Goal: Task Accomplishment & Management: Use online tool/utility

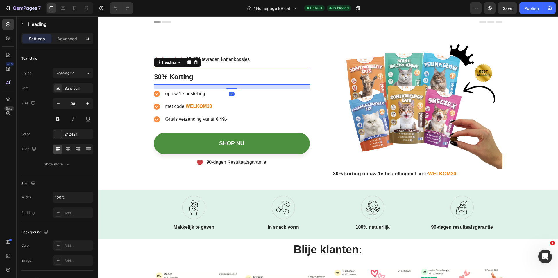
click at [192, 76] on h1 "30% Korting" at bounding box center [232, 76] width 156 height 17
click at [197, 78] on h1 "30% Korting" at bounding box center [232, 76] width 156 height 17
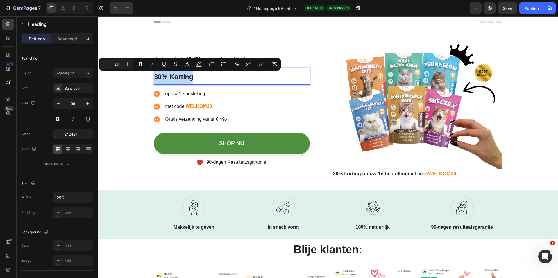
drag, startPoint x: 196, startPoint y: 78, endPoint x: 153, endPoint y: 74, distance: 43.2
click at [154, 74] on p "30% Korting" at bounding box center [231, 77] width 155 height 16
click at [245, 41] on div "Icon Icon Icon Icon Icon Icon List 15.474 tevreden kattenbaasjes Text Block Row…" at bounding box center [328, 107] width 360 height 159
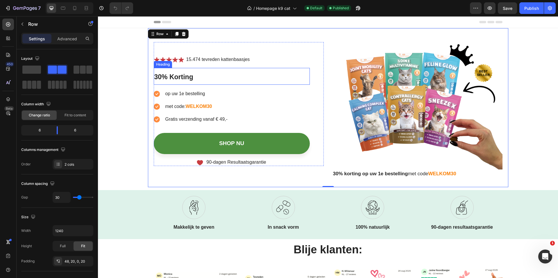
click at [197, 80] on p "⁠⁠⁠⁠⁠⁠⁠ 30% Korting" at bounding box center [231, 77] width 155 height 16
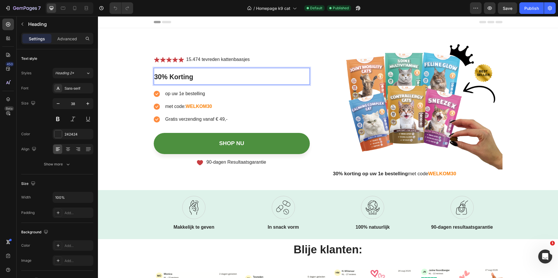
drag, startPoint x: 193, startPoint y: 78, endPoint x: 186, endPoint y: 77, distance: 7.2
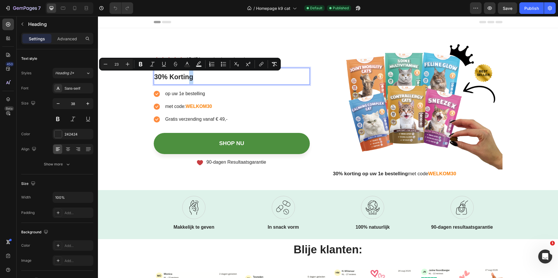
click at [192, 77] on p "30% Korting" at bounding box center [231, 77] width 155 height 16
click at [192, 78] on p "30% Korting" at bounding box center [231, 77] width 155 height 16
drag, startPoint x: 192, startPoint y: 79, endPoint x: 187, endPoint y: 80, distance: 4.2
click at [191, 79] on p "30% Korting" at bounding box center [231, 77] width 155 height 16
click at [187, 80] on span "30% Korting" at bounding box center [173, 77] width 39 height 8
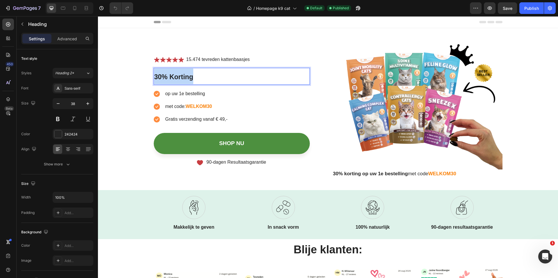
drag, startPoint x: 190, startPoint y: 78, endPoint x: 153, endPoint y: 76, distance: 37.0
click at [154, 76] on span "30% Korting" at bounding box center [173, 77] width 39 height 8
click at [225, 77] on span "DIerendag SALE: alles 9,95" at bounding box center [198, 77] width 88 height 8
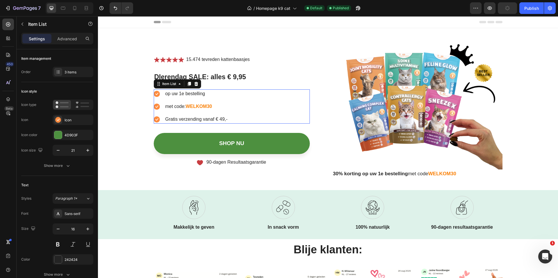
click at [202, 94] on p "op uw 1e bestelling" at bounding box center [196, 93] width 62 height 7
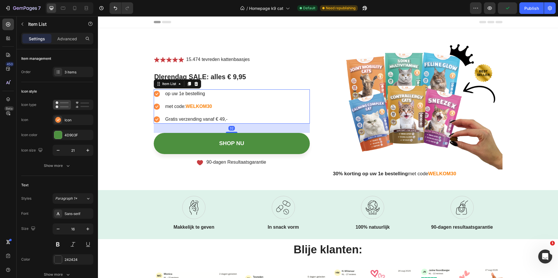
click at [205, 94] on p "op uw 1e bestelling" at bounding box center [196, 93] width 62 height 7
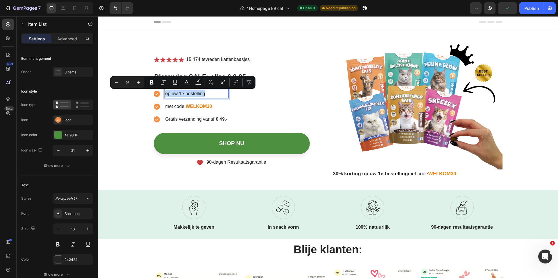
drag, startPoint x: 205, startPoint y: 94, endPoint x: 164, endPoint y: 94, distance: 41.3
click at [165, 94] on p "op uw 1e bestelling" at bounding box center [196, 93] width 62 height 7
drag, startPoint x: 167, startPoint y: 59, endPoint x: 165, endPoint y: 69, distance: 10.3
click at [167, 59] on icon at bounding box center [169, 59] width 6 height 5
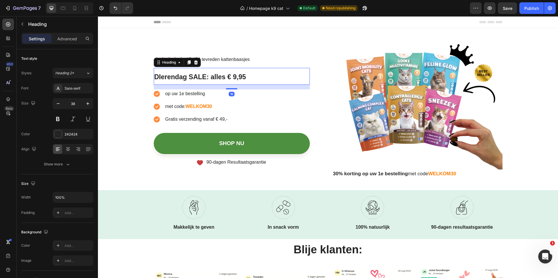
click at [160, 78] on span "DIerendag SALE: alles € 9,95" at bounding box center [200, 77] width 92 height 8
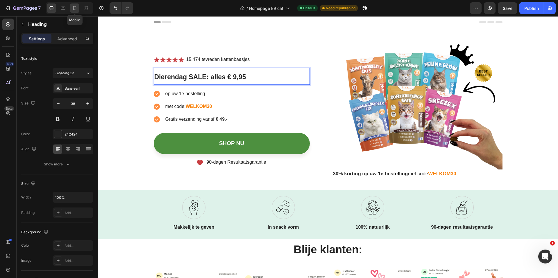
click at [76, 7] on icon at bounding box center [75, 8] width 6 height 6
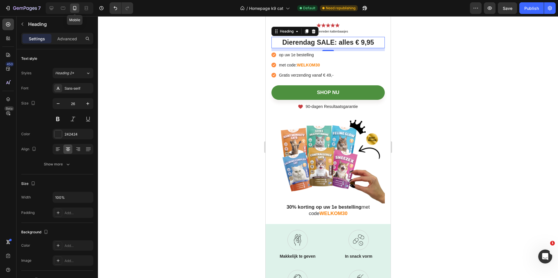
scroll to position [14, 0]
click at [51, 8] on icon at bounding box center [52, 8] width 6 height 6
type input "38"
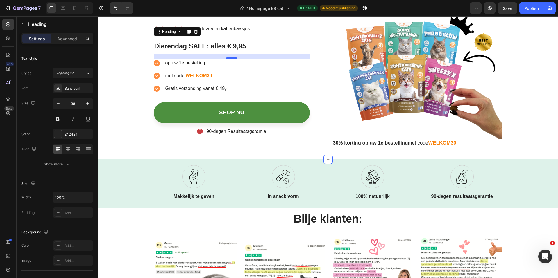
scroll to position [31, 0]
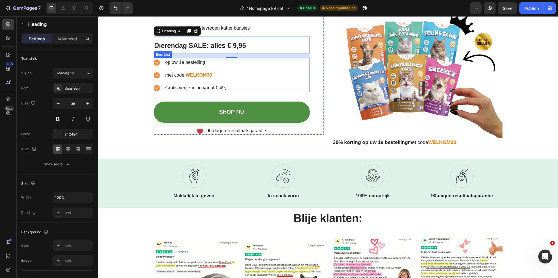
click at [193, 62] on p "op uw 1e bestelling" at bounding box center [196, 62] width 62 height 7
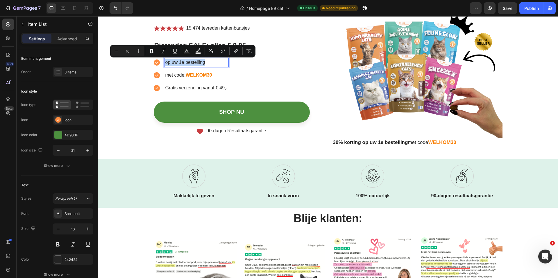
drag, startPoint x: 189, startPoint y: 62, endPoint x: 158, endPoint y: 62, distance: 30.5
click at [158, 62] on div "op uw 1e bestelling" at bounding box center [191, 62] width 75 height 9
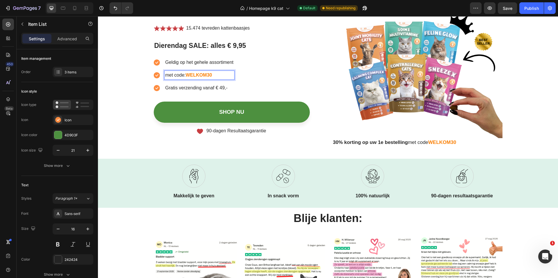
click at [183, 75] on p "met code: WELKOM30" at bounding box center [199, 75] width 68 height 7
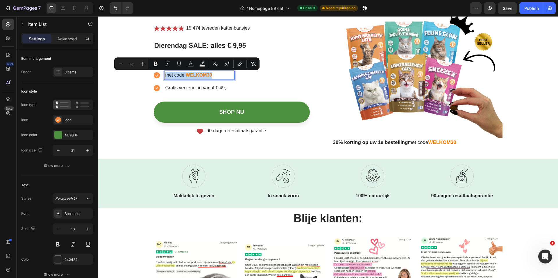
drag, startPoint x: 214, startPoint y: 76, endPoint x: 164, endPoint y: 74, distance: 49.7
click at [165, 74] on p "met code: WELKOM30" at bounding box center [199, 75] width 68 height 7
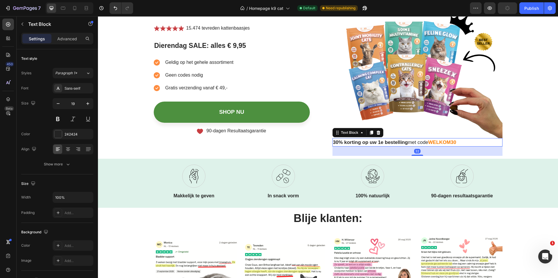
click at [375, 142] on strong "30% korting op uw 1e bestelling" at bounding box center [370, 143] width 75 height 6
click at [344, 142] on strong "30% korting op uw 1e bestelling" at bounding box center [370, 143] width 75 height 6
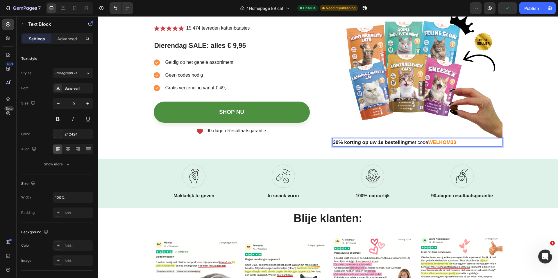
click at [335, 142] on strong "30% korting op uw 1e bestelling" at bounding box center [370, 143] width 75 height 6
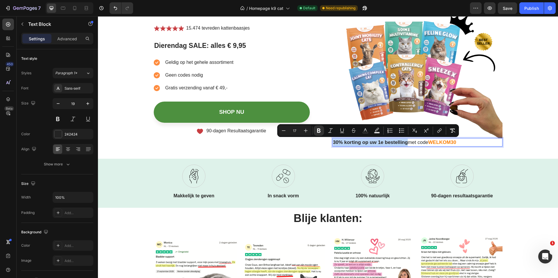
drag, startPoint x: 332, startPoint y: 143, endPoint x: 405, endPoint y: 144, distance: 73.5
click at [405, 144] on strong "30% korting op uw 1e bestelling" at bounding box center [370, 143] width 75 height 6
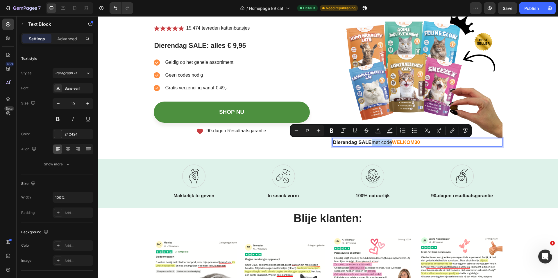
drag, startPoint x: 371, startPoint y: 144, endPoint x: 387, endPoint y: 144, distance: 16.0
click at [390, 144] on span "Dierendag SALE met code" at bounding box center [362, 143] width 59 height 6
click at [369, 143] on strong "Dierendag SALE" at bounding box center [352, 143] width 39 height 6
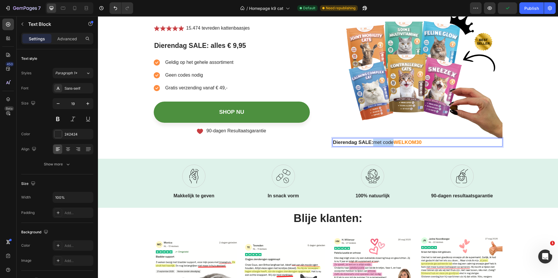
drag, startPoint x: 373, startPoint y: 144, endPoint x: 392, endPoint y: 143, distance: 18.6
click at [392, 143] on span "Dierendag SALE: met code" at bounding box center [363, 143] width 61 height 6
drag, startPoint x: 441, startPoint y: 142, endPoint x: 416, endPoint y: 141, distance: 25.3
click at [416, 141] on strong "WELKOM30" at bounding box center [428, 143] width 28 height 6
click at [75, 8] on icon at bounding box center [75, 8] width 6 height 6
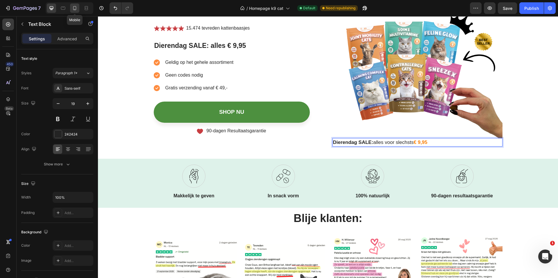
type input "17"
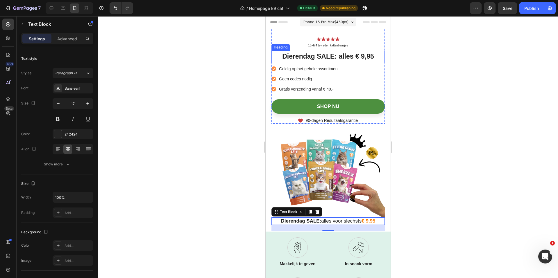
click at [316, 58] on span "Dierendag SALE: alles € 9,95" at bounding box center [328, 57] width 92 height 8
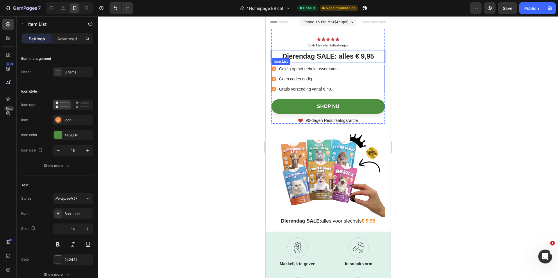
click at [274, 69] on rect at bounding box center [273, 69] width 5 height 5
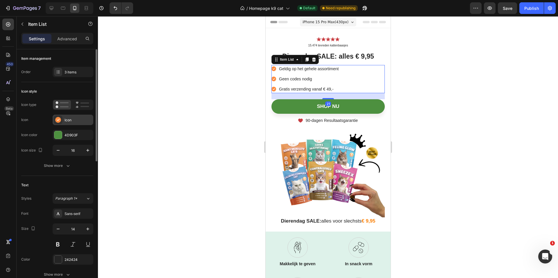
click at [56, 120] on rect at bounding box center [58, 120] width 6 height 6
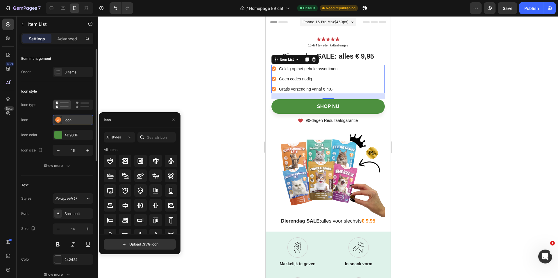
click at [73, 119] on div "Icon" at bounding box center [78, 120] width 27 height 5
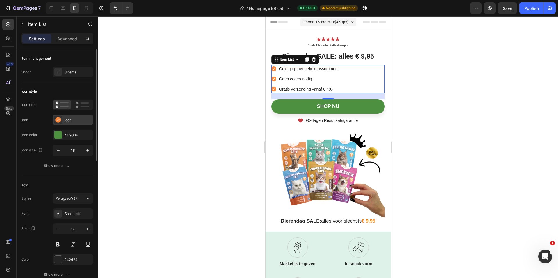
click at [73, 119] on div "Icon" at bounding box center [78, 120] width 27 height 5
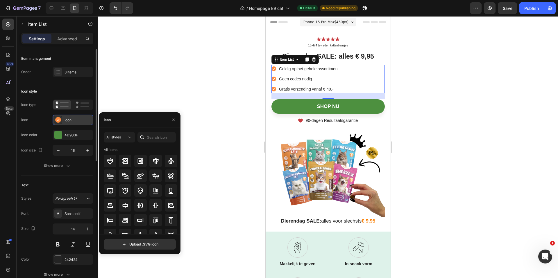
click at [73, 119] on div "Icon" at bounding box center [78, 120] width 27 height 5
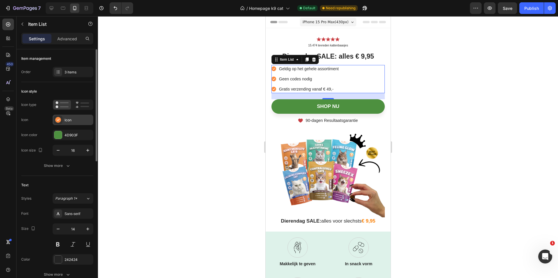
click at [58, 119] on rect at bounding box center [58, 120] width 6 height 6
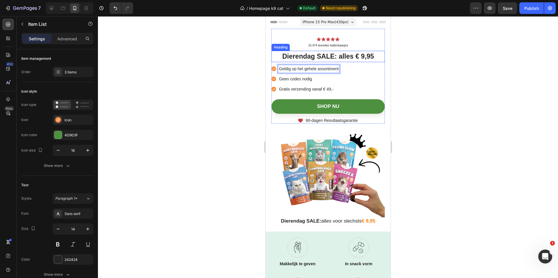
click at [307, 57] on span "Dierendag SALE: alles € 9,95" at bounding box center [328, 57] width 92 height 8
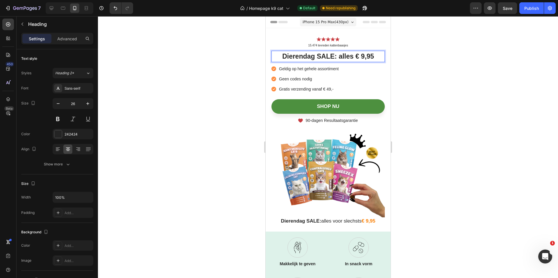
click at [311, 58] on span "Dierendag SALE: alles € 9,95" at bounding box center [328, 57] width 92 height 8
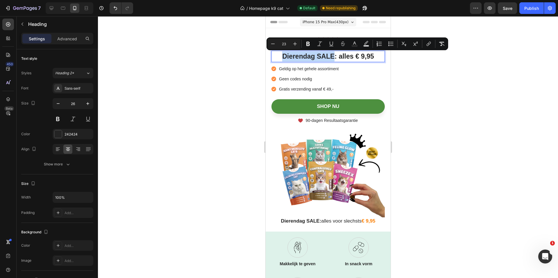
drag, startPoint x: 332, startPoint y: 57, endPoint x: 271, endPoint y: 57, distance: 60.5
click at [272, 57] on p "Dierendag SALE: alles € 9,95" at bounding box center [328, 56] width 112 height 10
click at [352, 42] on icon "Editor contextual toolbar" at bounding box center [355, 44] width 6 height 6
type input "242424"
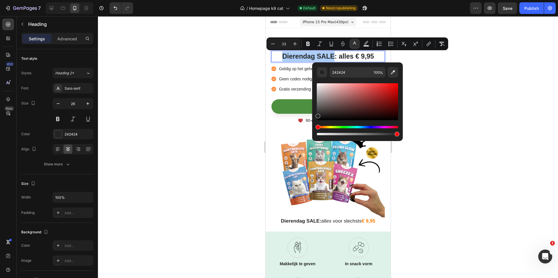
click at [457, 94] on div at bounding box center [328, 147] width 460 height 262
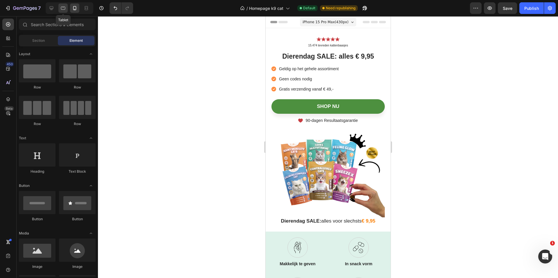
click at [62, 7] on icon at bounding box center [63, 8] width 4 height 3
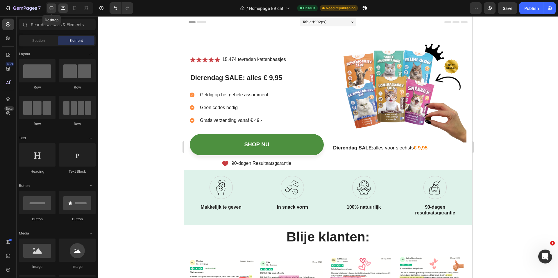
click at [53, 7] on icon at bounding box center [52, 8] width 6 height 6
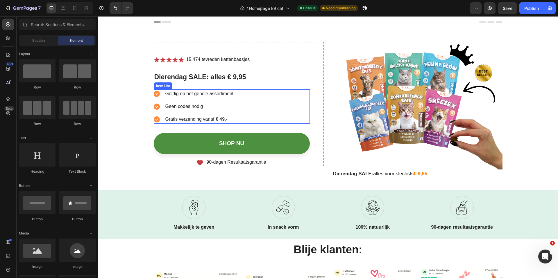
click at [202, 107] on p "Geen codes nodig" at bounding box center [199, 106] width 68 height 7
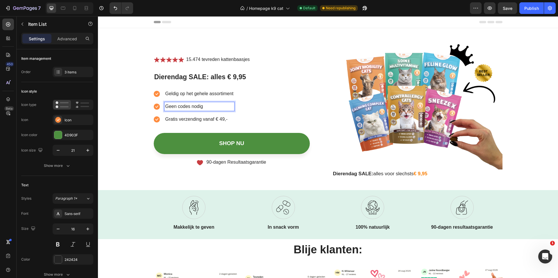
click at [201, 107] on p "Geen codes nodig" at bounding box center [199, 106] width 68 height 7
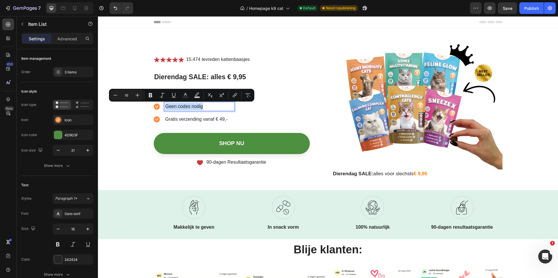
drag, startPoint x: 201, startPoint y: 107, endPoint x: 169, endPoint y: 106, distance: 32.0
click at [169, 106] on p "Geen codes nodig" at bounding box center [199, 106] width 68 height 7
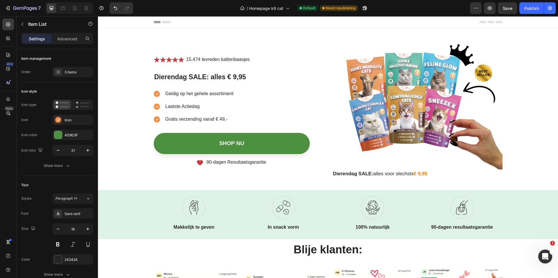
click at [165, 107] on p "Laatste Actiedag" at bounding box center [199, 106] width 68 height 7
click at [216, 107] on p "Vandaag Laatste Actiedag" at bounding box center [199, 106] width 68 height 7
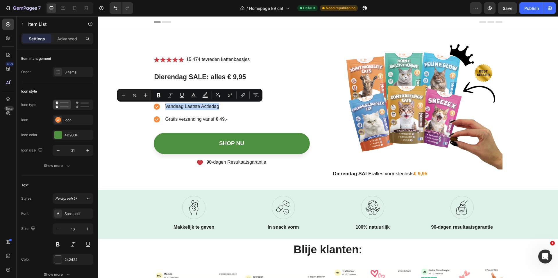
drag, startPoint x: 218, startPoint y: 107, endPoint x: 163, endPoint y: 105, distance: 55.2
click at [165, 105] on p "Vandaag Laatste Actiedag" at bounding box center [199, 106] width 68 height 7
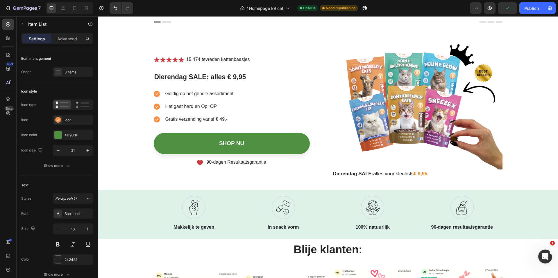
click at [205, 108] on p "Het gaat hard en Op=OP" at bounding box center [199, 106] width 68 height 7
click at [192, 107] on p "Het gaat hard en OP=OP" at bounding box center [199, 106] width 68 height 7
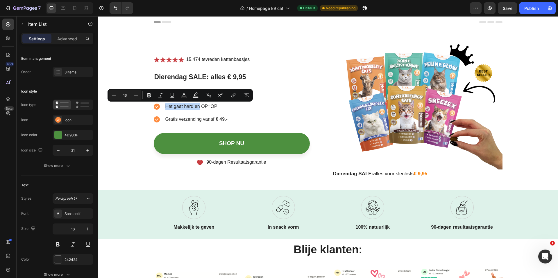
drag, startPoint x: 197, startPoint y: 108, endPoint x: 160, endPoint y: 107, distance: 37.5
click at [160, 107] on div "Het gaat hard en OP=OP" at bounding box center [194, 106] width 81 height 9
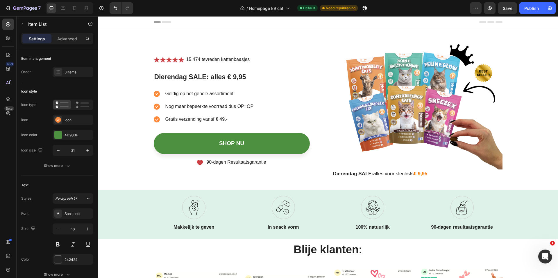
click at [195, 107] on p "Nog maar bepeerkte voorraad dus OP=OP" at bounding box center [209, 106] width 88 height 7
click at [234, 106] on p "Nog maar beperkte voorraad dus OP=OP" at bounding box center [208, 106] width 86 height 7
drag, startPoint x: 232, startPoint y: 107, endPoint x: 253, endPoint y: 108, distance: 21.2
click at [253, 108] on div "Geldig op het gehele assortiment Nog maar beperkte voorraad dus OP=OP Gratis ve…" at bounding box center [232, 107] width 156 height 34
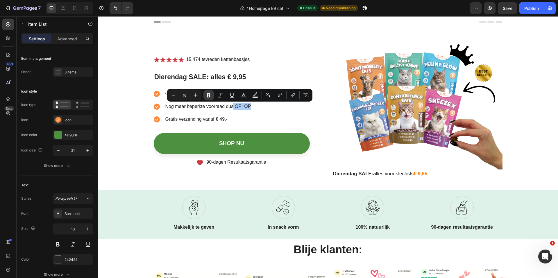
click at [209, 95] on icon "Editor contextual toolbar" at bounding box center [209, 95] width 6 height 6
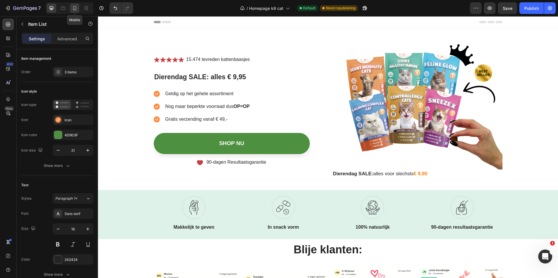
click at [76, 9] on icon at bounding box center [75, 8] width 6 height 6
type input "16"
type input "14"
type input "8"
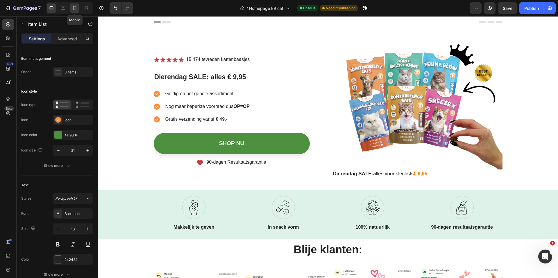
type input "7"
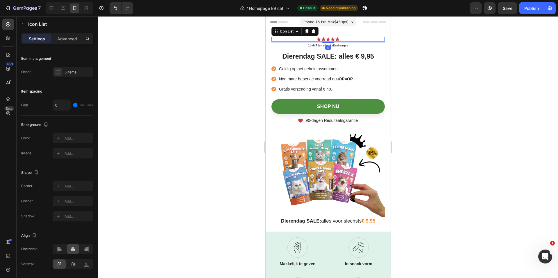
click at [365, 40] on div "Icon Icon Icon Icon Icon" at bounding box center [327, 39] width 113 height 5
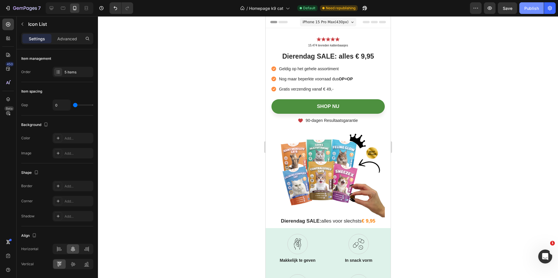
click at [534, 9] on div "Publish" at bounding box center [531, 8] width 15 height 6
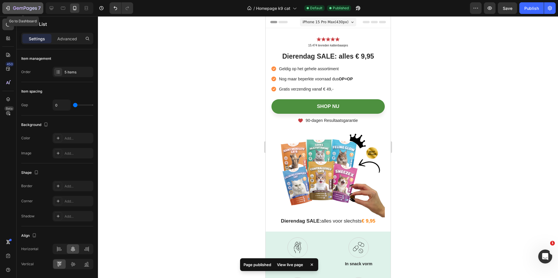
click at [7, 8] on icon "button" at bounding box center [8, 8] width 6 height 6
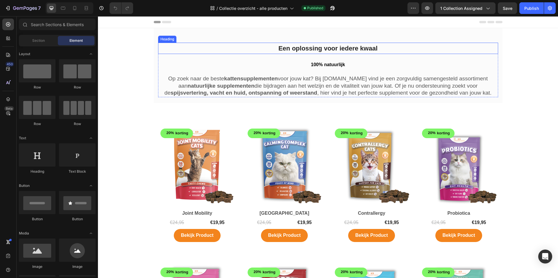
click at [349, 48] on span "Een oplossing voor iedere kwaal" at bounding box center [327, 48] width 99 height 7
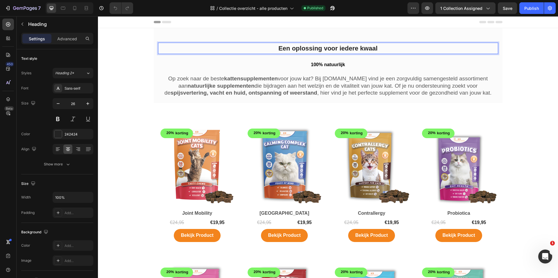
click at [382, 50] on p "Een oplossing voor iedere kwaal" at bounding box center [328, 48] width 339 height 10
drag, startPoint x: 380, startPoint y: 49, endPoint x: 276, endPoint y: 46, distance: 104.4
click at [277, 46] on p "Een oplossing voor iedere kwaal" at bounding box center [328, 48] width 339 height 10
click at [317, 48] on span "Mega DIerendag SALE" at bounding box center [328, 48] width 68 height 7
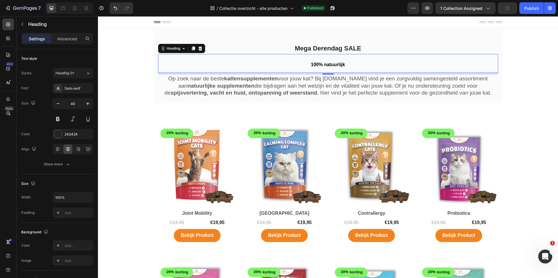
click at [340, 65] on span "100% natuurlijk" at bounding box center [328, 64] width 34 height 5
click at [344, 64] on h2 "100% natuurlijk" at bounding box center [328, 63] width 340 height 19
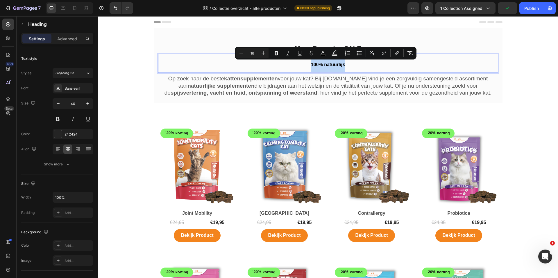
drag, startPoint x: 344, startPoint y: 64, endPoint x: 306, endPoint y: 65, distance: 38.1
click at [306, 65] on p "100% natuurlijk" at bounding box center [328, 64] width 339 height 18
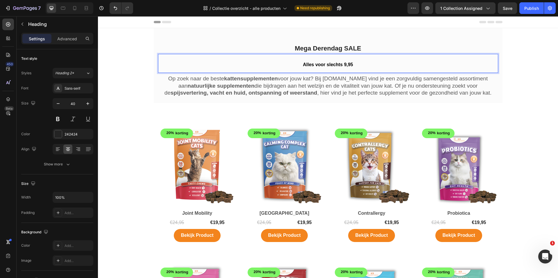
click at [342, 65] on span "Alles voor slechts 9,95" at bounding box center [328, 64] width 50 height 5
click at [357, 66] on p "Alles voor slechts € 9,95" at bounding box center [328, 64] width 339 height 18
click at [324, 66] on span "Alles voor slechts € 9,95 du wees er snel bij wnat OP=OP" at bounding box center [328, 64] width 126 height 5
click at [296, 64] on span "Alles voor slechts € 9,95 dus wees er snel bij wnat OP=OP" at bounding box center [328, 64] width 128 height 5
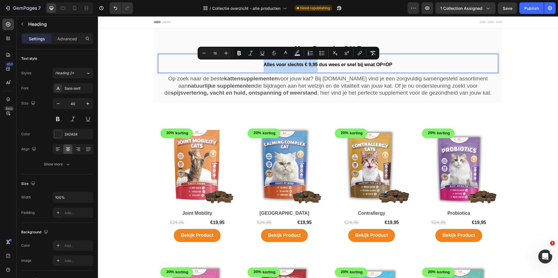
drag, startPoint x: 261, startPoint y: 65, endPoint x: 315, endPoint y: 64, distance: 54.3
click at [284, 53] on icon "Editor contextual toolbar" at bounding box center [286, 53] width 6 height 6
type input "000000"
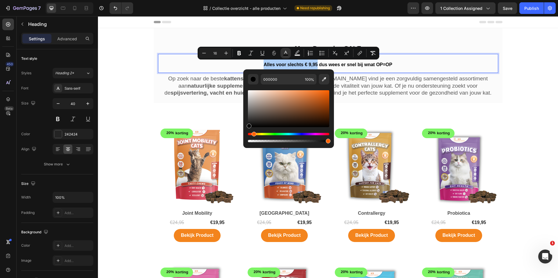
click at [253, 135] on div "Hue" at bounding box center [288, 134] width 81 height 2
click at [328, 91] on div "Editor contextual toolbar" at bounding box center [288, 108] width 81 height 37
type input "FC6202"
click at [409, 63] on p "Alles voor slechts € 9,95 dus wees er snel bij wnat OP=OP" at bounding box center [328, 64] width 339 height 18
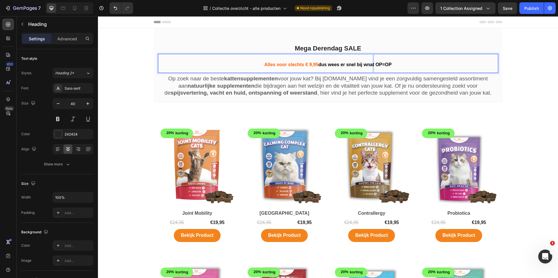
click at [370, 66] on span "dus wees er snel bij wnat OP=OP" at bounding box center [354, 64] width 73 height 5
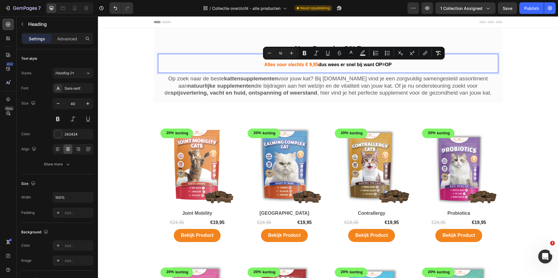
drag, startPoint x: 392, startPoint y: 65, endPoint x: 318, endPoint y: 67, distance: 73.9
click at [318, 67] on p "Alles voor slechts € 9,95 dus wees er snel bij want OP=OP" at bounding box center [328, 64] width 339 height 18
click at [353, 53] on icon "Editor contextual toolbar" at bounding box center [351, 53] width 6 height 6
type input "000000"
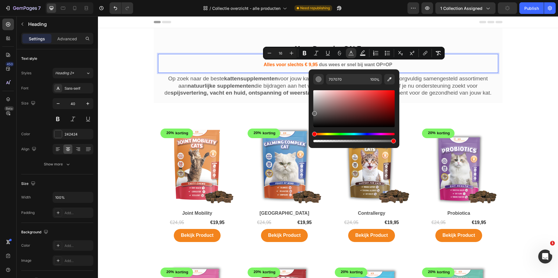
type input "666666"
drag, startPoint x: 316, startPoint y: 126, endPoint x: 311, endPoint y: 112, distance: 14.0
click at [311, 112] on div "666666 100 %" at bounding box center [354, 106] width 91 height 74
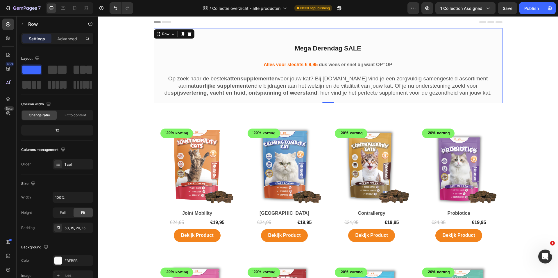
click at [194, 42] on div "⁠⁠⁠⁠⁠⁠⁠ Mega Derendag SALE Heading ⁠⁠⁠⁠⁠⁠⁠ Alles voor slechts € 9,95 dus wees e…" at bounding box center [328, 65] width 349 height 75
click at [76, 6] on icon at bounding box center [75, 8] width 6 height 6
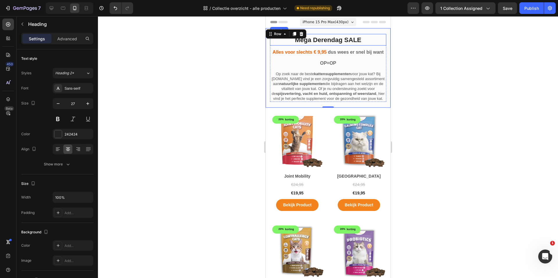
click at [338, 41] on span "Mega Derendag SALE" at bounding box center [328, 39] width 67 height 7
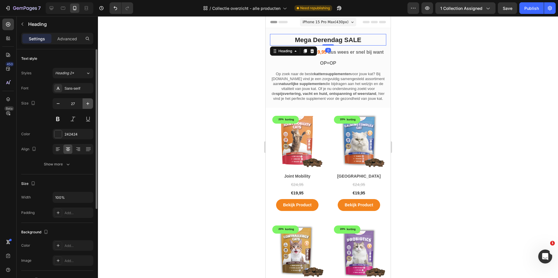
click at [88, 103] on icon "button" at bounding box center [88, 104] width 6 height 6
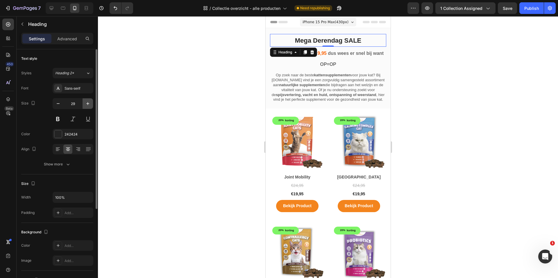
click at [88, 103] on icon "button" at bounding box center [88, 104] width 6 height 6
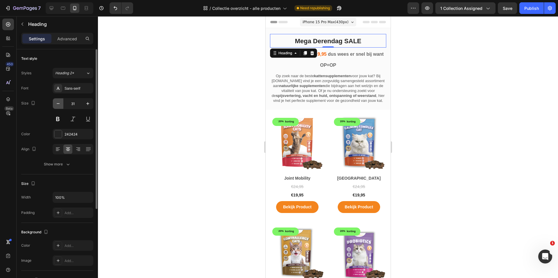
click at [59, 105] on icon "button" at bounding box center [58, 104] width 6 height 6
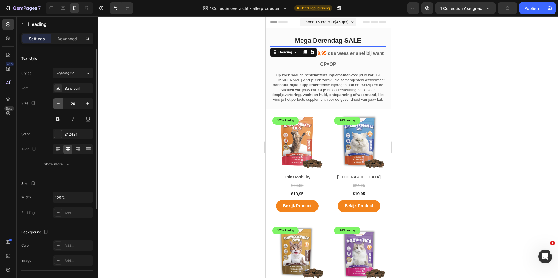
click at [59, 105] on icon "button" at bounding box center [58, 104] width 6 height 6
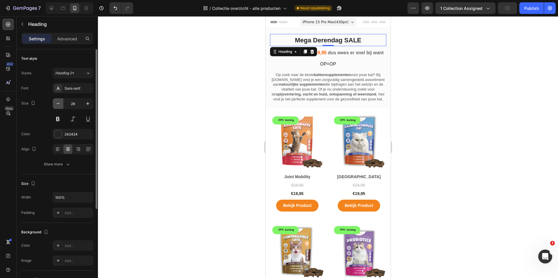
click at [59, 105] on icon "button" at bounding box center [58, 104] width 6 height 6
type input "27"
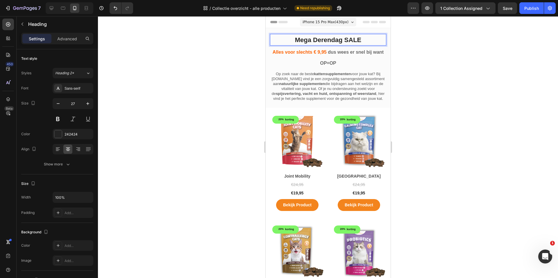
click at [366, 40] on p "Mega Derendag SALE" at bounding box center [327, 40] width 115 height 10
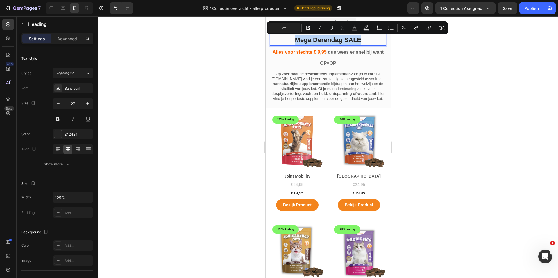
drag, startPoint x: 366, startPoint y: 40, endPoint x: 281, endPoint y: 42, distance: 84.3
click at [281, 42] on p "Mega Derendag SALE" at bounding box center [327, 40] width 115 height 10
click at [294, 28] on icon "Editor contextual toolbar" at bounding box center [295, 28] width 4 height 4
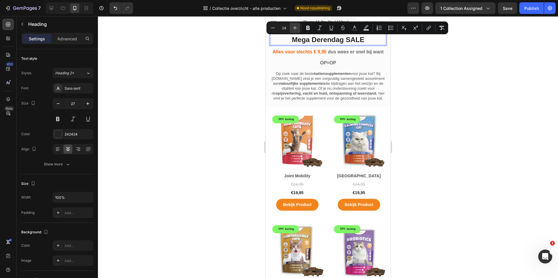
click at [294, 28] on icon "Editor contextual toolbar" at bounding box center [295, 28] width 4 height 4
click at [294, 28] on icon "Editor contextual toolbar" at bounding box center [295, 28] width 6 height 6
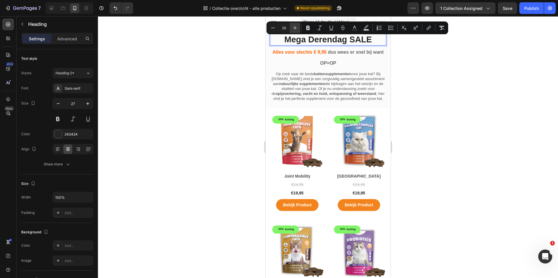
click at [294, 28] on icon "Editor contextual toolbar" at bounding box center [295, 28] width 6 height 6
type input "32"
click at [51, 9] on icon at bounding box center [52, 8] width 4 height 4
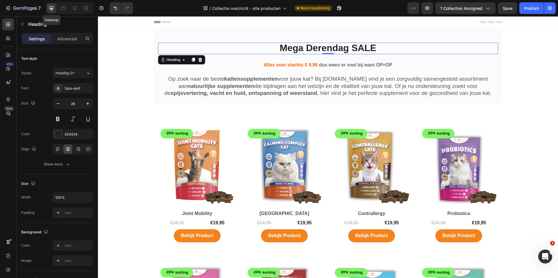
scroll to position [6, 0]
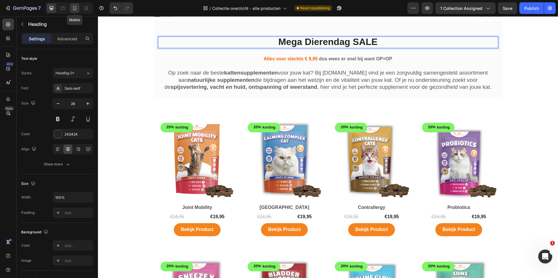
click at [74, 7] on icon at bounding box center [74, 8] width 3 height 4
type input "27"
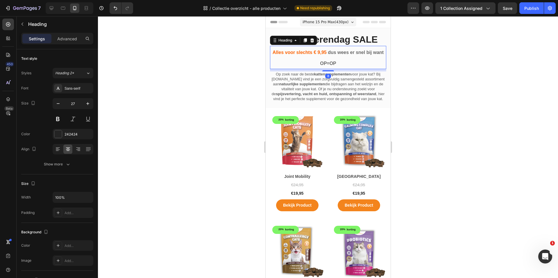
click at [357, 54] on span "dus wees er snel bij want OP=OP" at bounding box center [352, 58] width 64 height 16
click at [315, 53] on span "Alles voor slechts € 9,95" at bounding box center [299, 52] width 54 height 5
click at [337, 55] on span "dus wees er snel bij want OP=OP" at bounding box center [352, 58] width 64 height 16
drag, startPoint x: 341, startPoint y: 53, endPoint x: 324, endPoint y: 65, distance: 20.7
click at [324, 65] on span "dus wees er snel bij want OP=OP" at bounding box center [352, 58] width 64 height 16
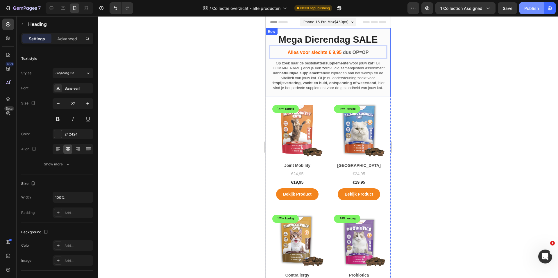
click at [532, 10] on div "Publish" at bounding box center [531, 8] width 15 height 6
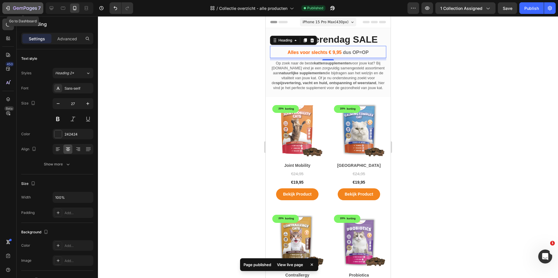
click at [7, 8] on icon "button" at bounding box center [8, 8] width 6 height 6
